Goal: Navigation & Orientation: Find specific page/section

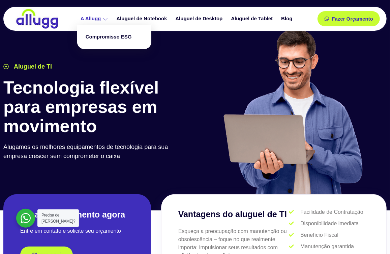
click at [106, 18] on icon at bounding box center [105, 19] width 5 height 5
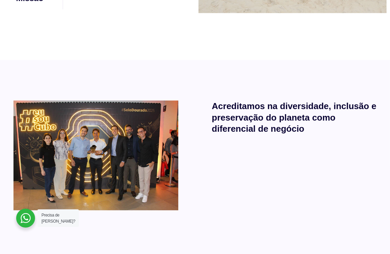
scroll to position [360, 0]
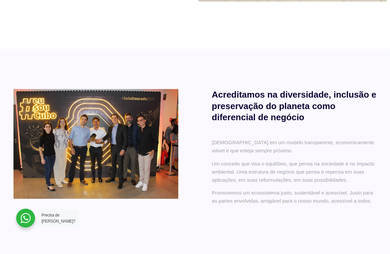
click at [121, 134] on img at bounding box center [95, 144] width 165 height 110
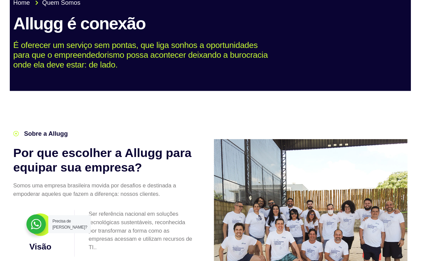
scroll to position [0, 0]
